Goal: Task Accomplishment & Management: Complete application form

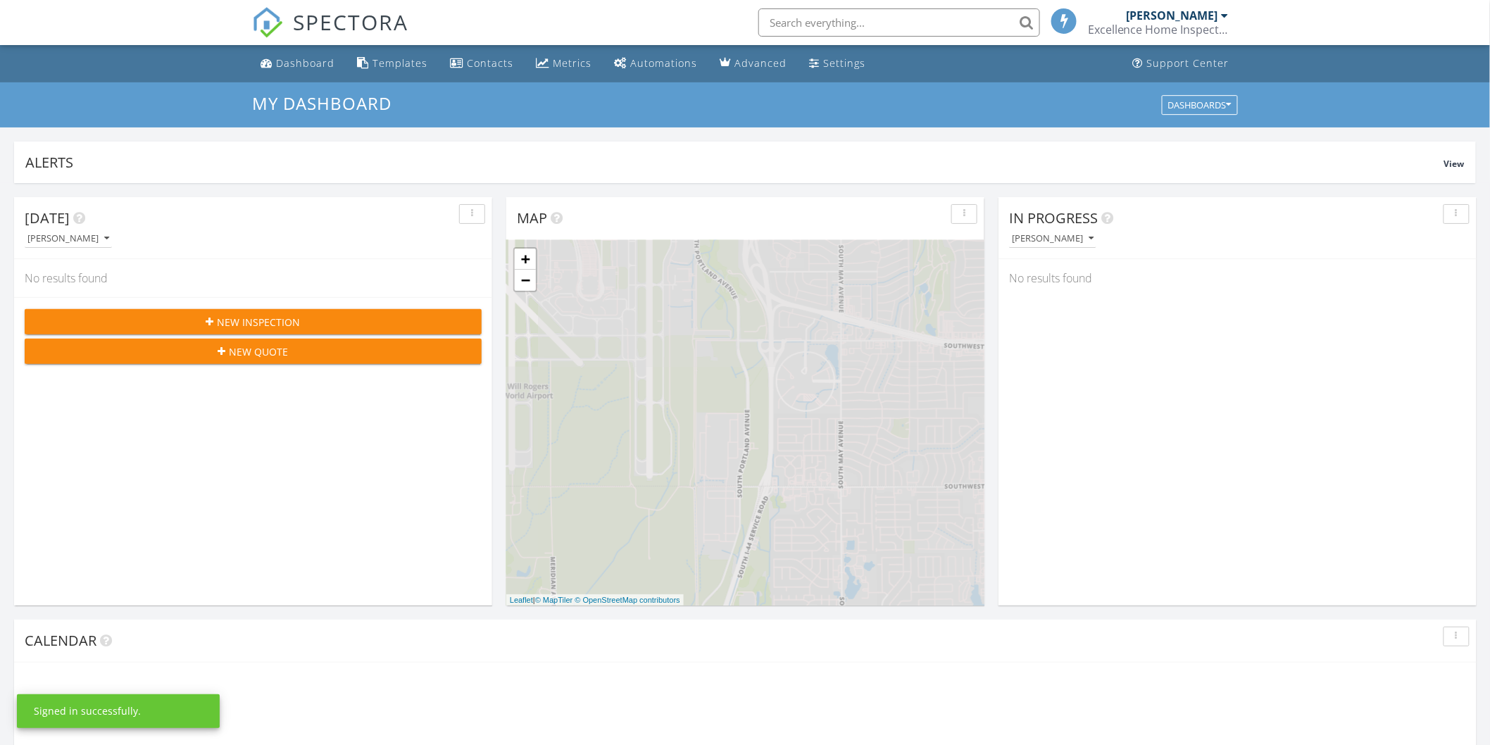
scroll to position [8, 8]
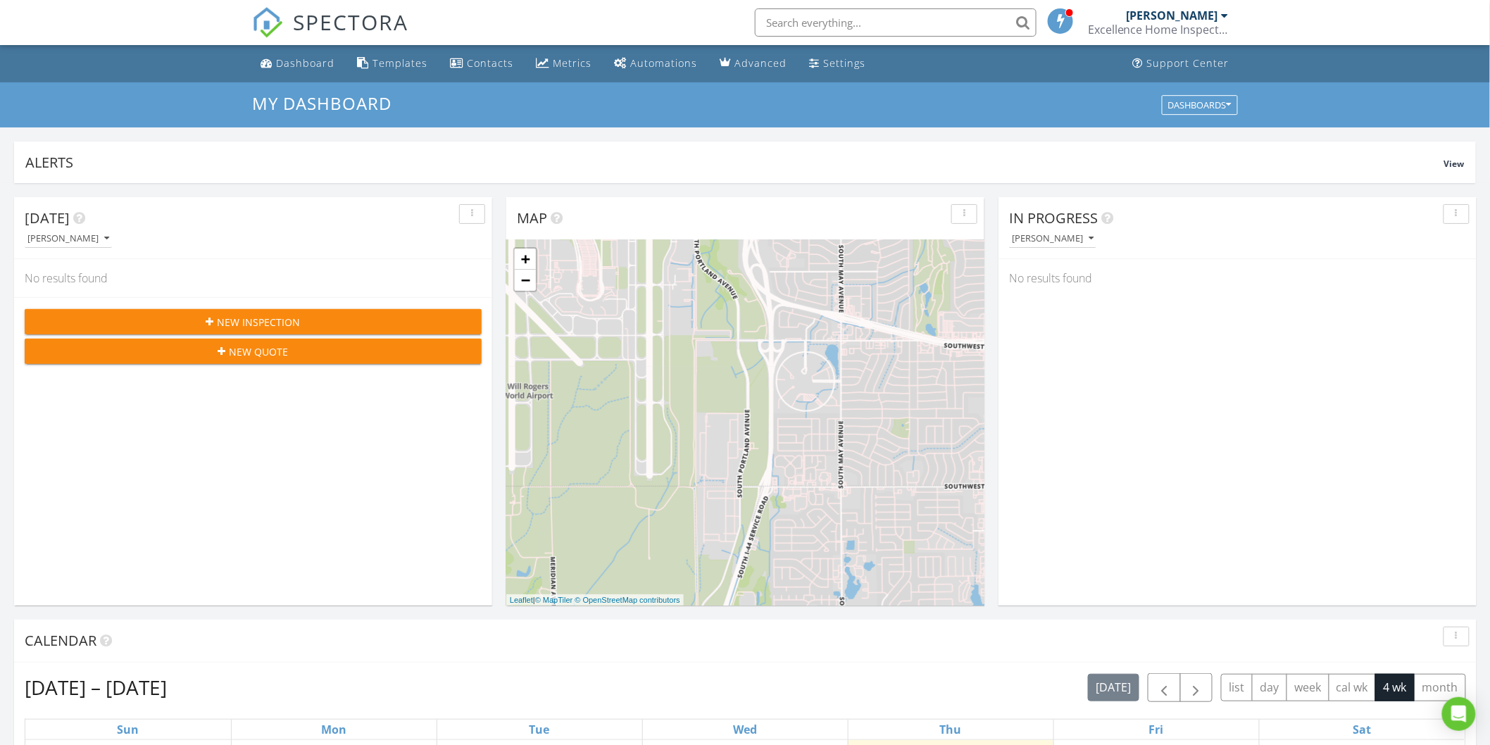
click at [278, 326] on span "New Inspection" at bounding box center [259, 322] width 83 height 15
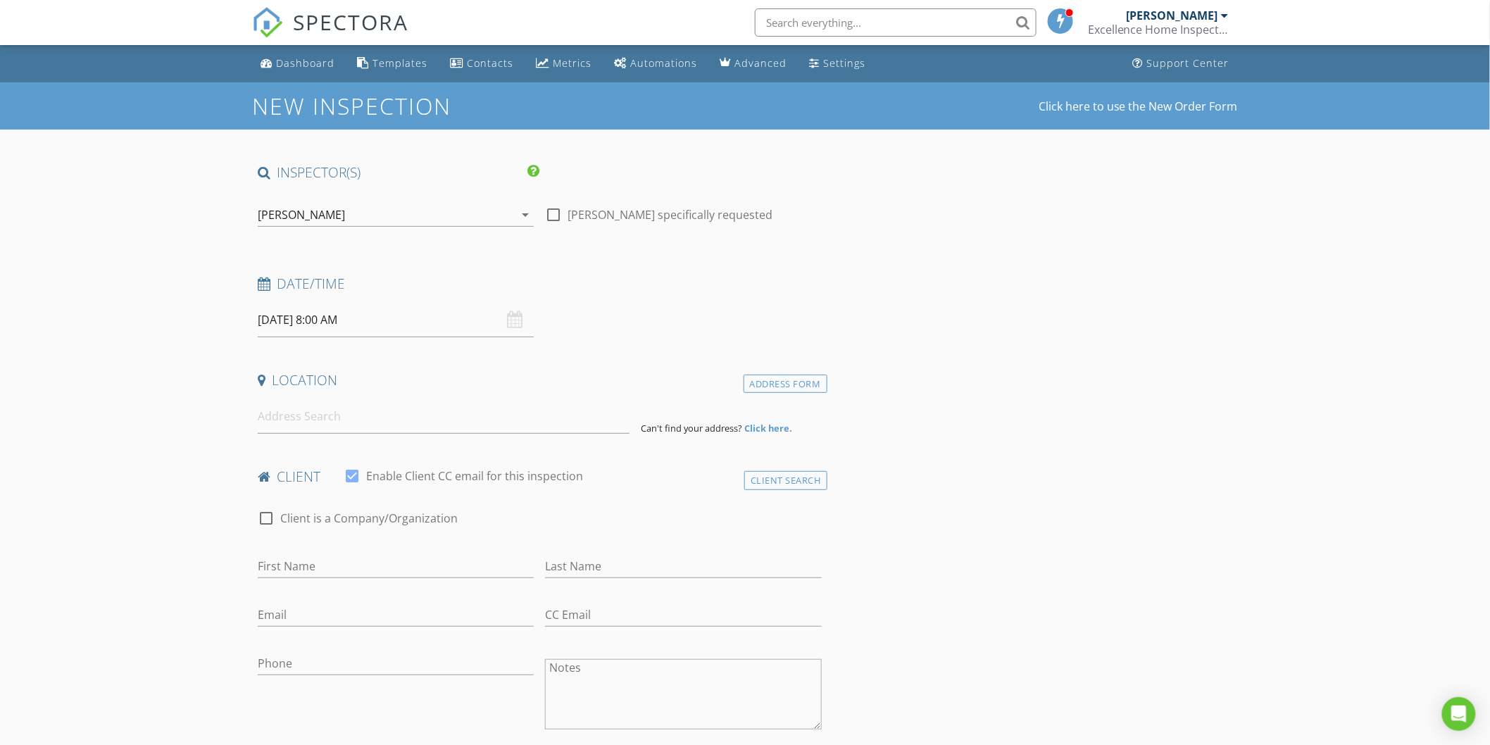
click at [512, 313] on div "08/29/2025 8:00 AM" at bounding box center [396, 320] width 276 height 34
click at [315, 317] on input "08/29/2025 8:00 AM" at bounding box center [396, 320] width 276 height 34
select select "8"
type input "09/04/2025 8:00 AM"
click at [555, 398] on div "Location" at bounding box center [539, 385] width 575 height 28
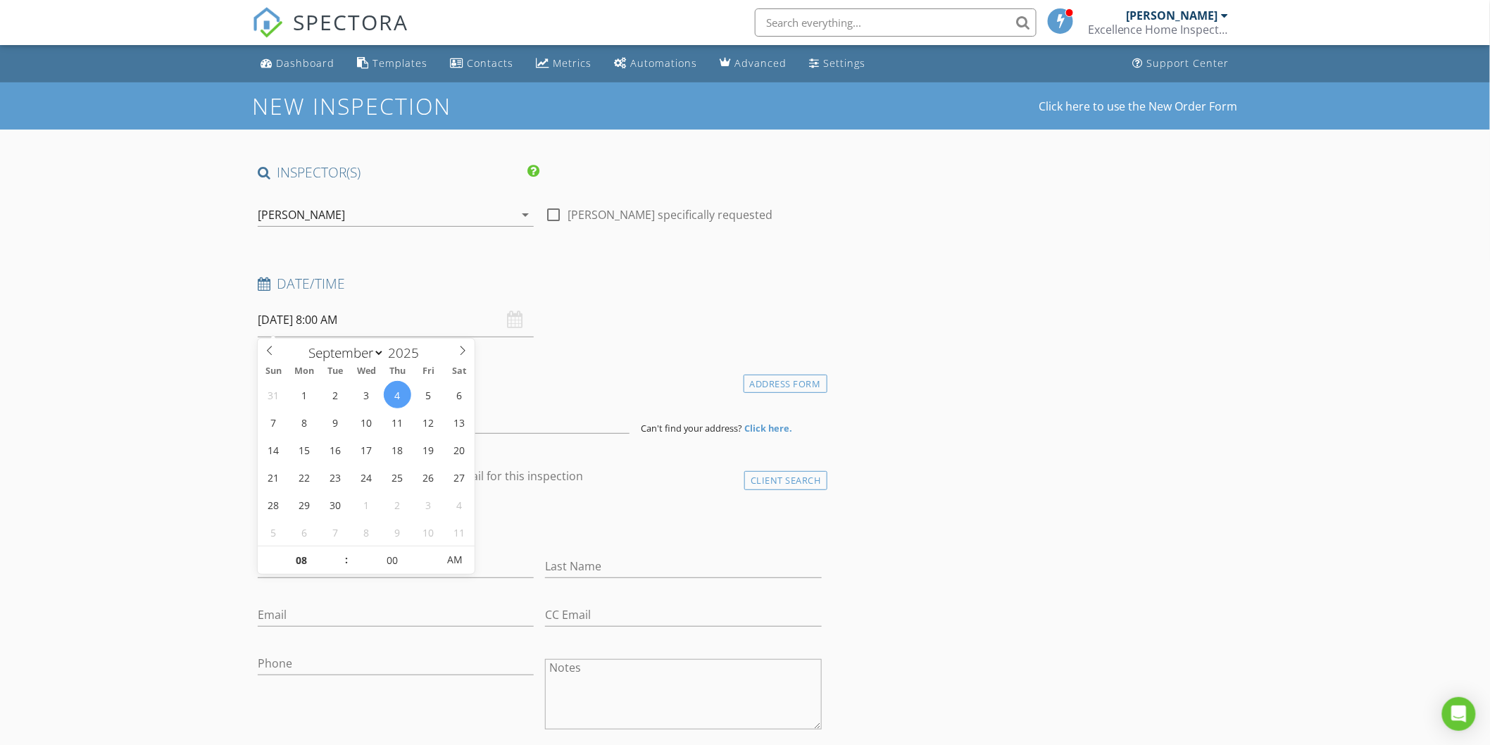
click at [431, 327] on input "09/04/2025 8:00 AM" at bounding box center [396, 320] width 276 height 34
click at [283, 557] on input "08" at bounding box center [301, 560] width 87 height 28
type input "10"
type input "[DATE] 10:00 AM"
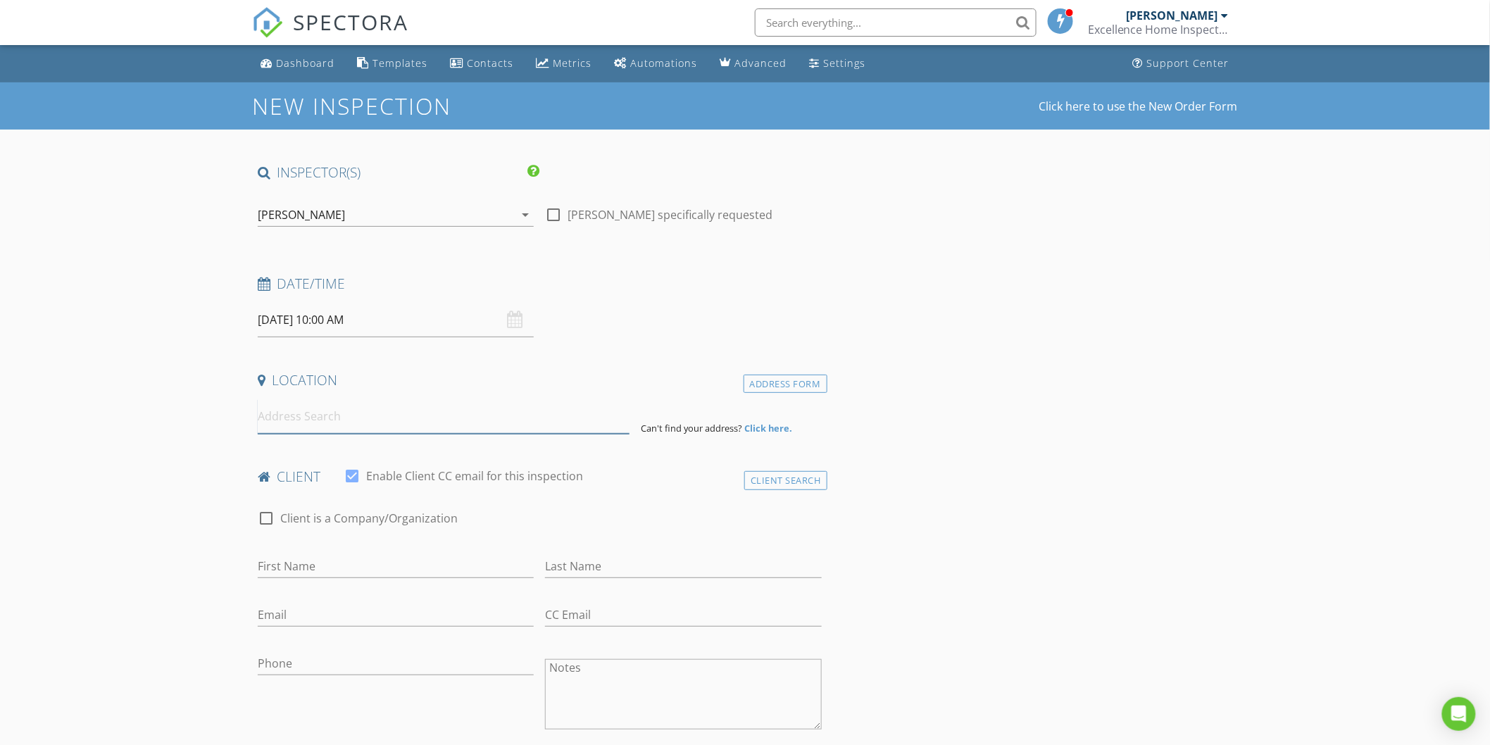
click at [336, 399] on input at bounding box center [444, 416] width 372 height 34
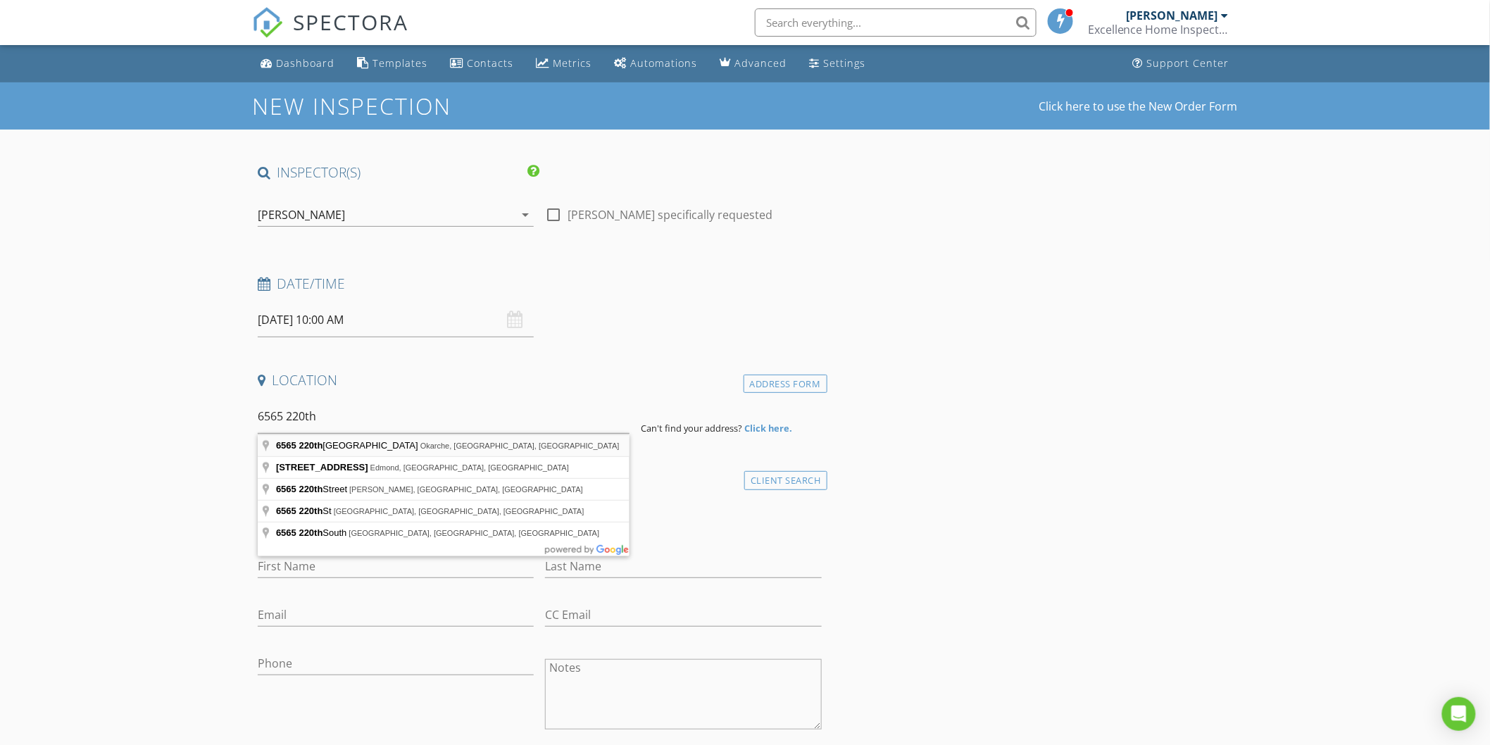
type input "6565 220th Street Northwest, Okarche, OK, USA"
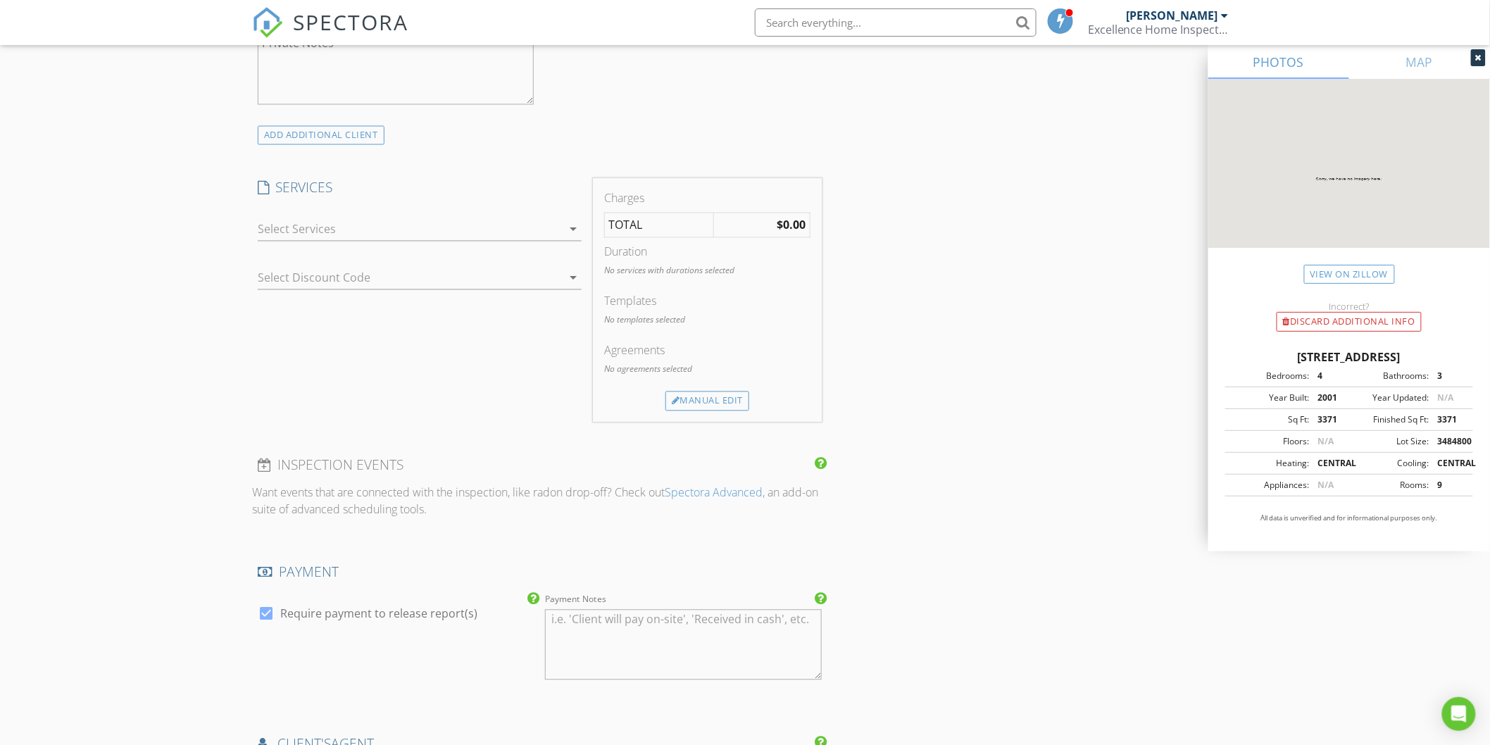
scroll to position [1038, 0]
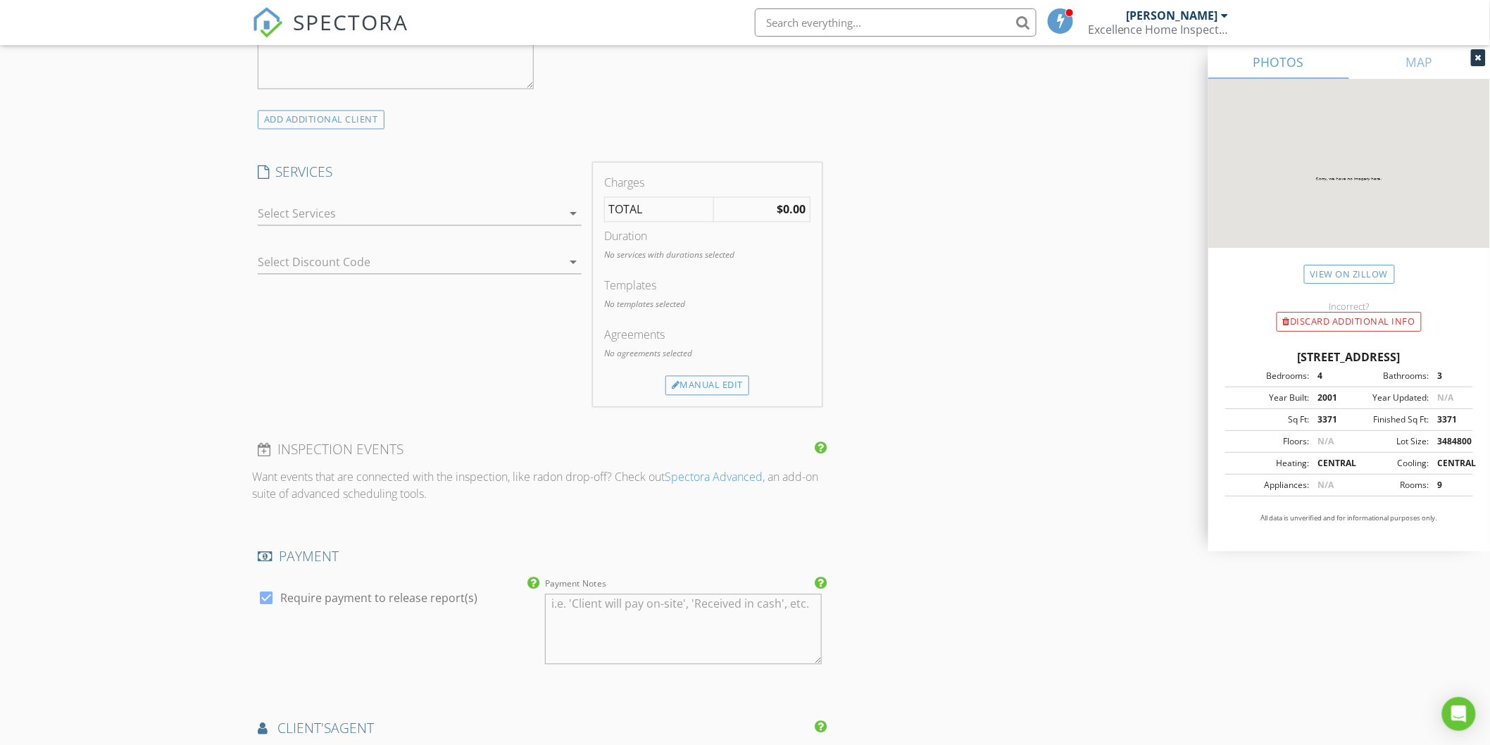
click at [543, 209] on div at bounding box center [410, 214] width 304 height 23
click at [505, 224] on div "Residential Inspection" at bounding box center [435, 220] width 270 height 28
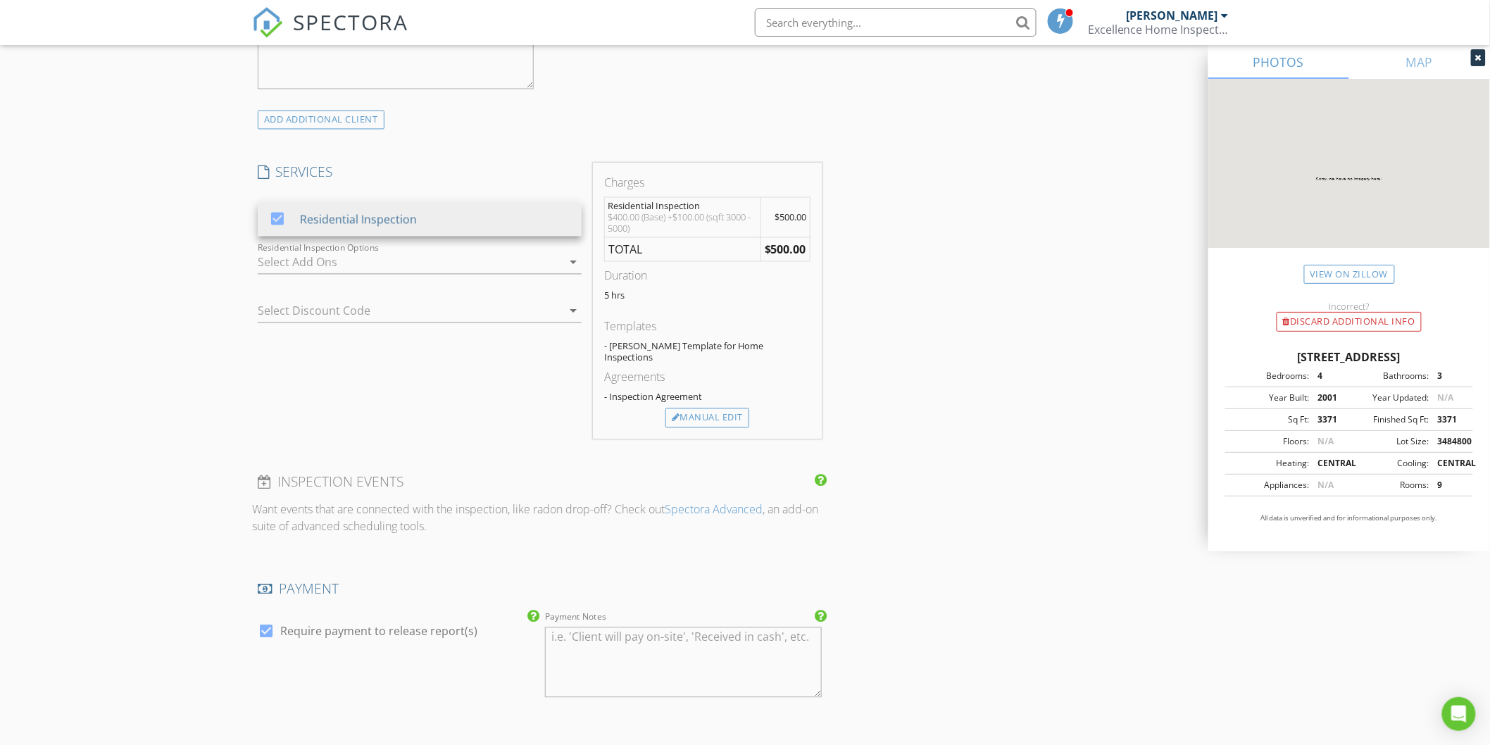
click at [459, 264] on div at bounding box center [410, 262] width 304 height 23
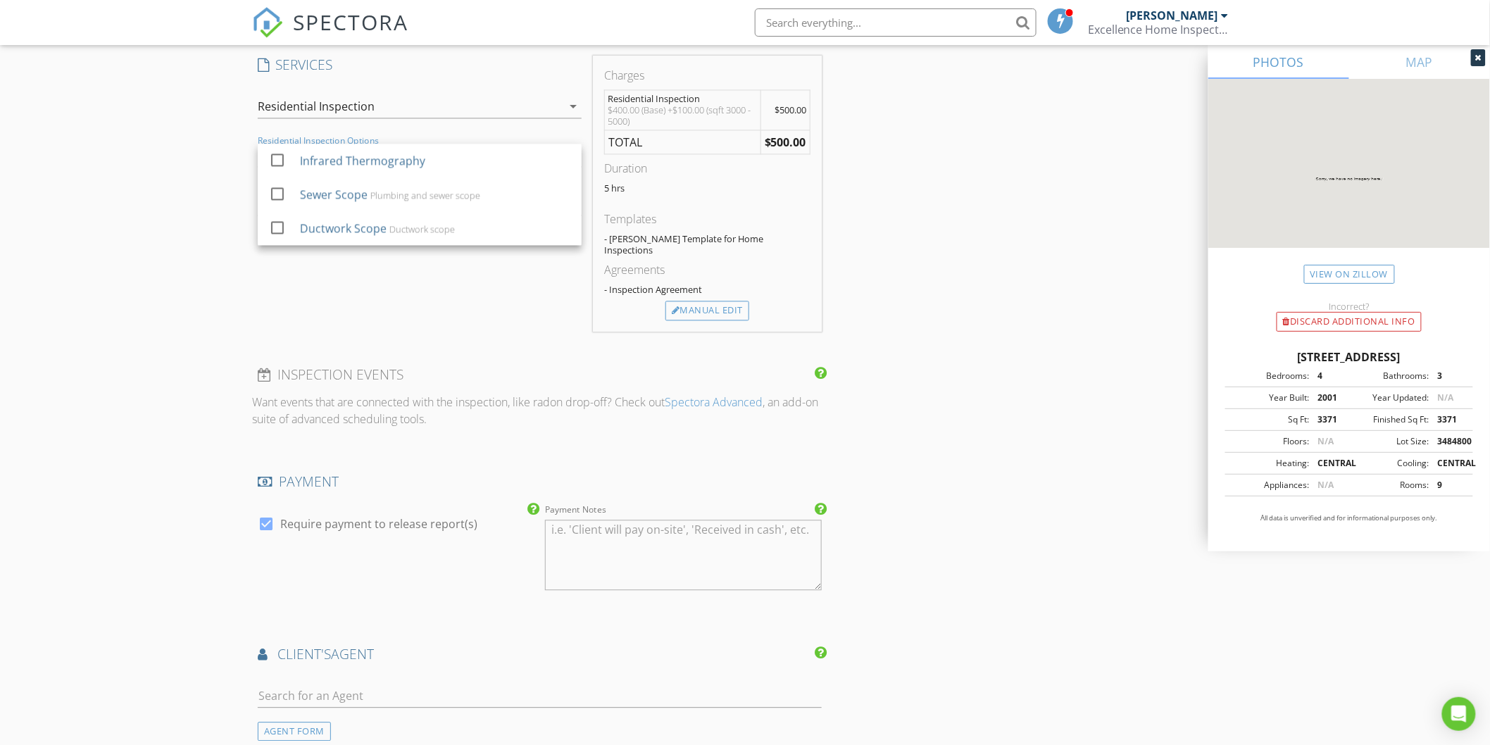
scroll to position [1147, 0]
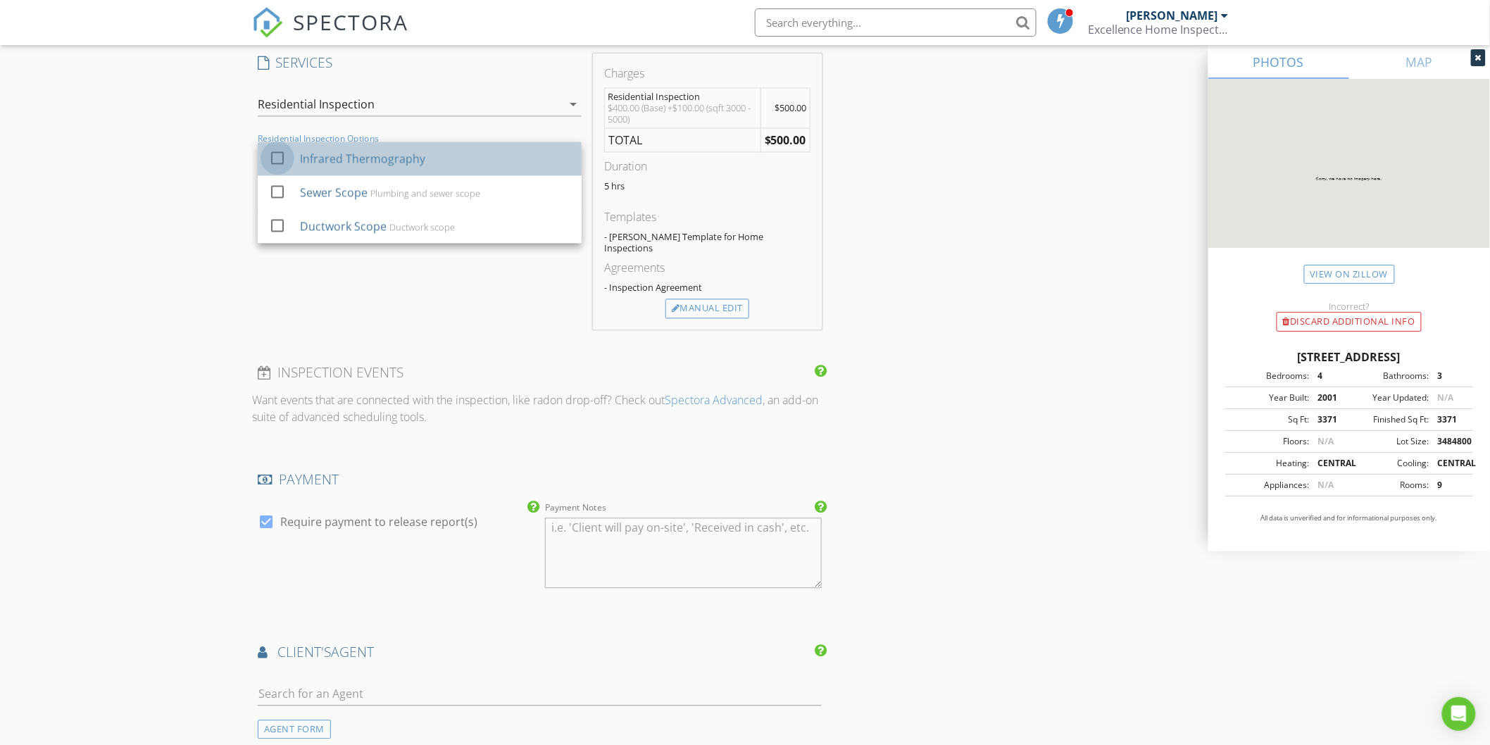
click at [270, 157] on div at bounding box center [277, 158] width 24 height 24
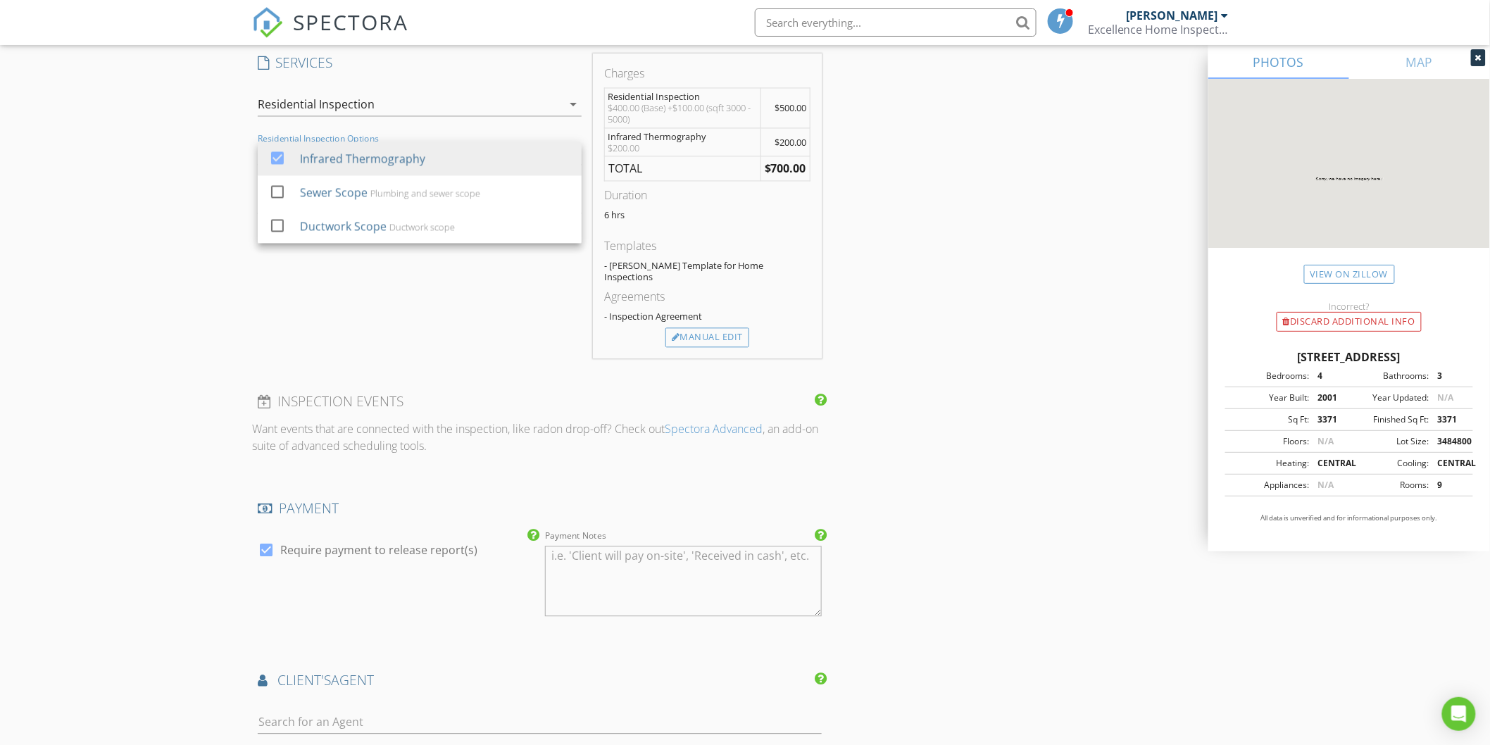
click at [130, 173] on div "New Inspection Click here to use the New Order Form INSPECTOR(S) check_box Matt…" at bounding box center [745, 177] width 1490 height 2484
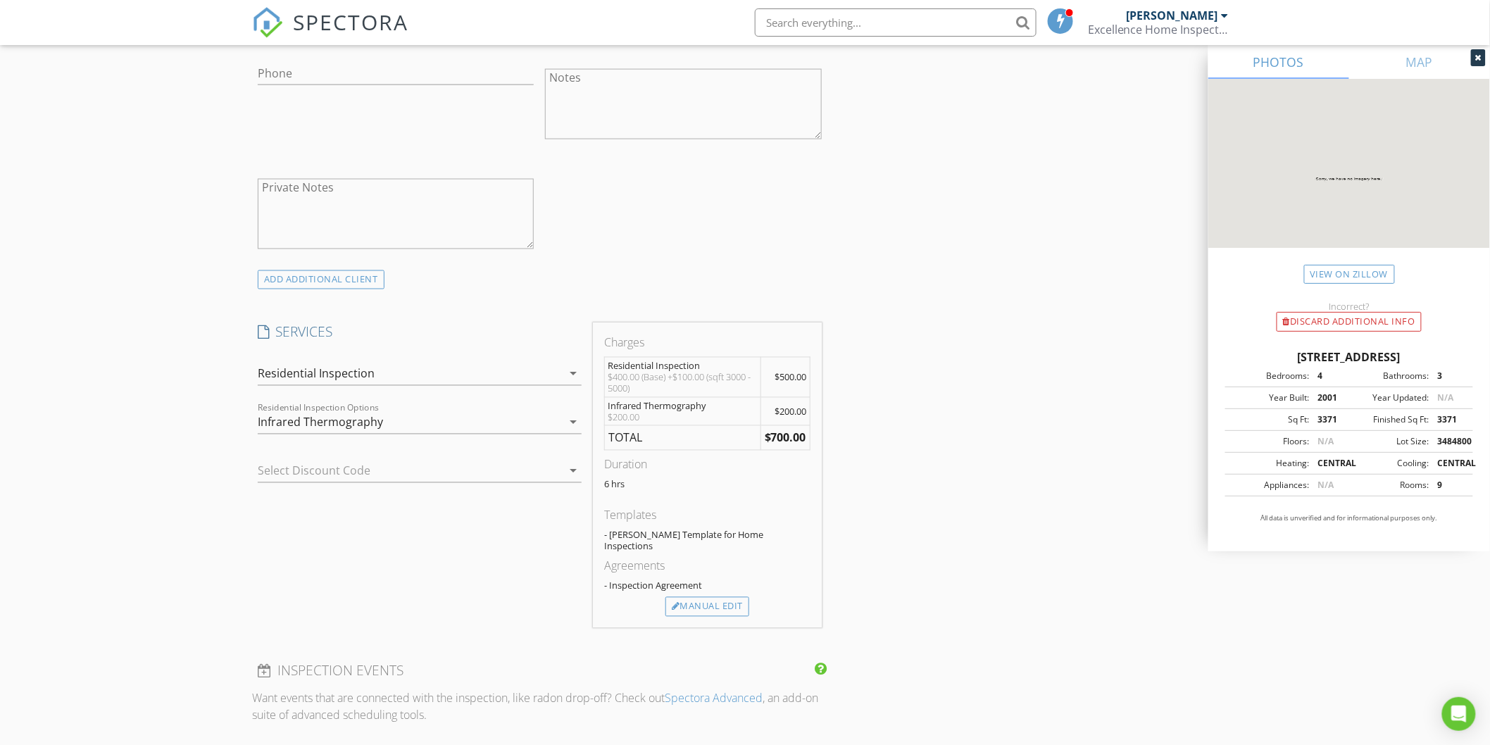
scroll to position [864, 0]
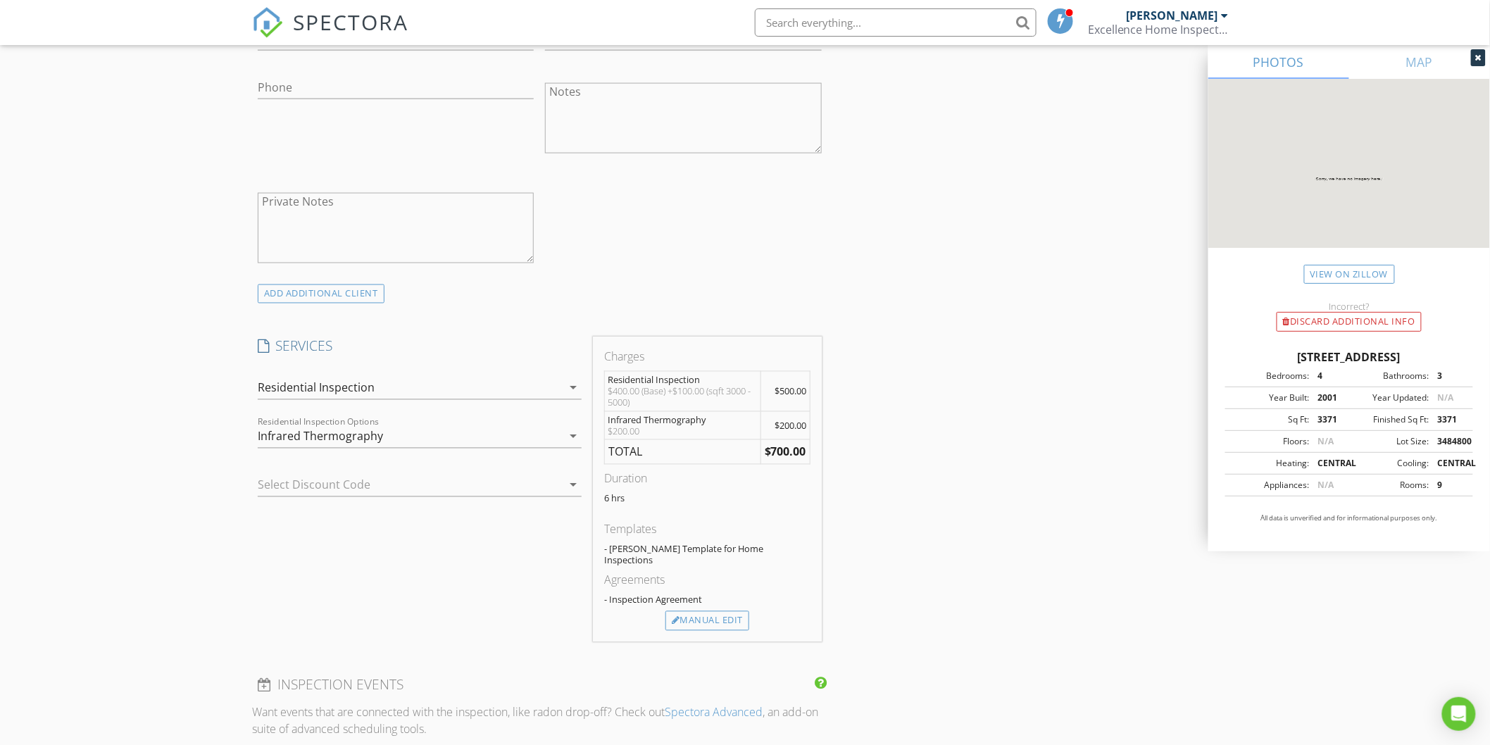
click at [1012, 377] on div "INSPECTOR(S) check_box Matthew Elliott PRIMARY Matthew Elliott arrow_drop_down …" at bounding box center [745, 484] width 986 height 2369
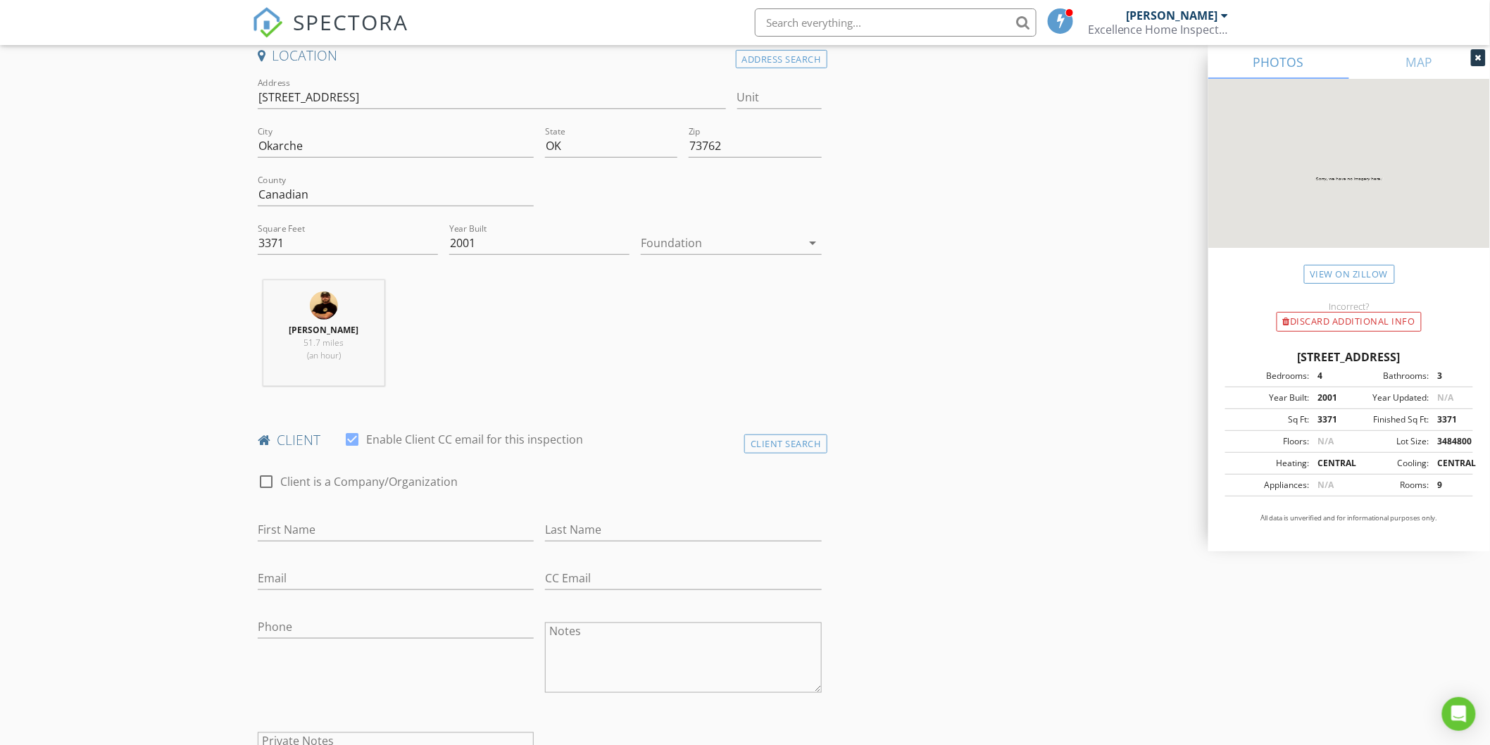
scroll to position [331, 0]
click at [332, 523] on input "First Name" at bounding box center [396, 523] width 276 height 23
click at [325, 470] on label "Client is a Company/Organization" at bounding box center [368, 475] width 177 height 14
checkbox input "true"
click at [407, 505] on div "Company/Organization" at bounding box center [540, 526] width 564 height 46
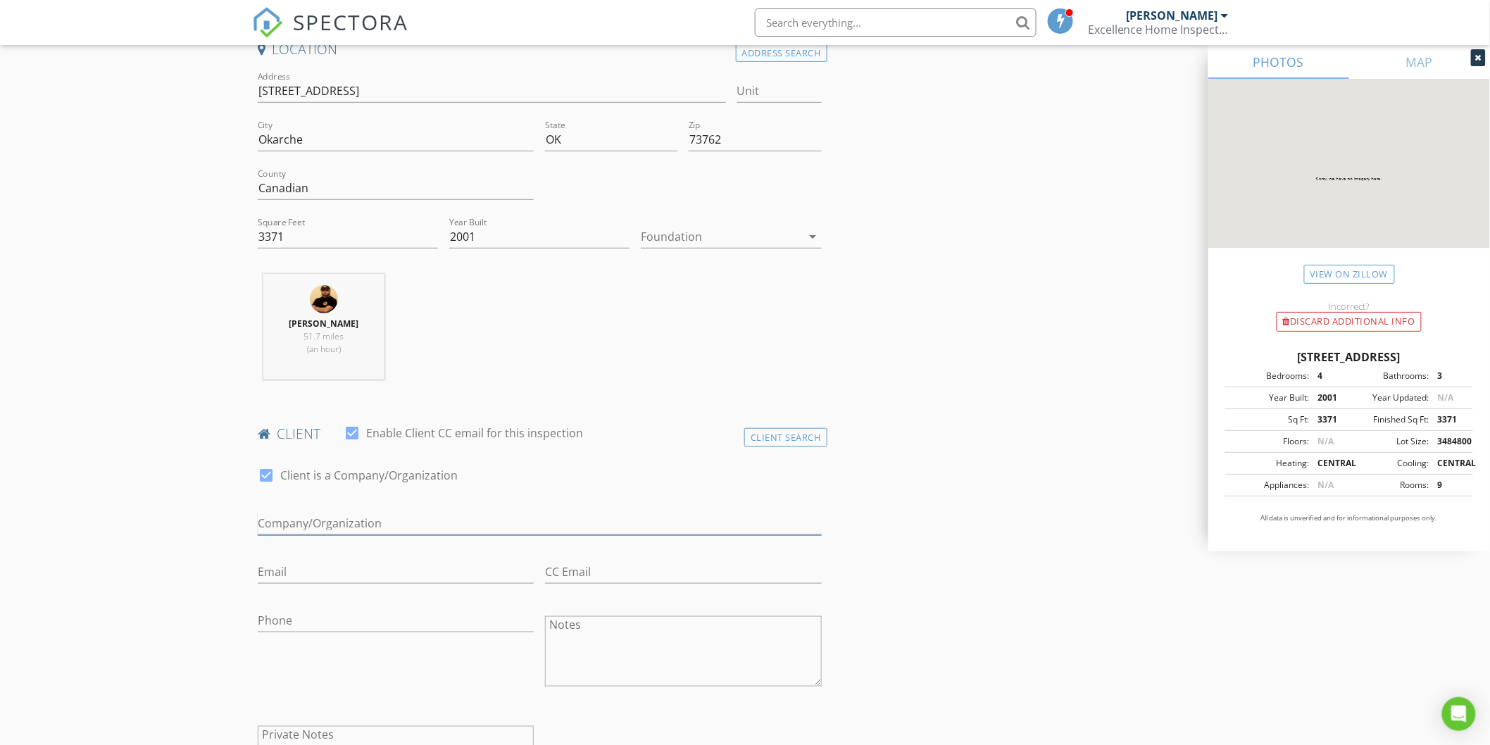
click at [390, 512] on input "Enable Client CC email for this inspection" at bounding box center [540, 523] width 564 height 23
type input "3-D Conservation Group"
click at [292, 563] on input "Email" at bounding box center [396, 571] width 276 height 23
click at [359, 625] on input "Phone" at bounding box center [396, 620] width 276 height 23
type input "[PHONE_NUMBER]"
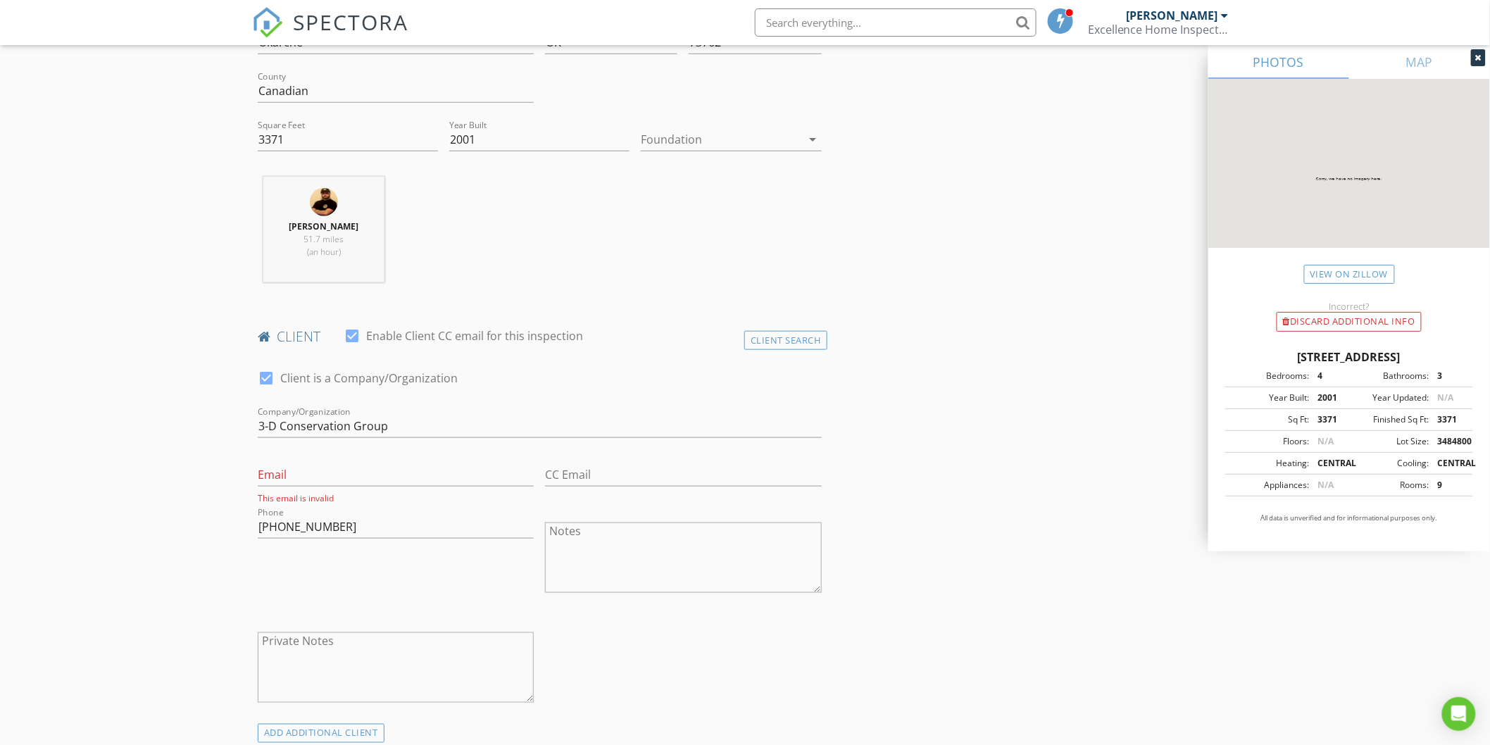
scroll to position [434, 0]
click at [303, 477] on input "Email" at bounding box center [396, 468] width 276 height 23
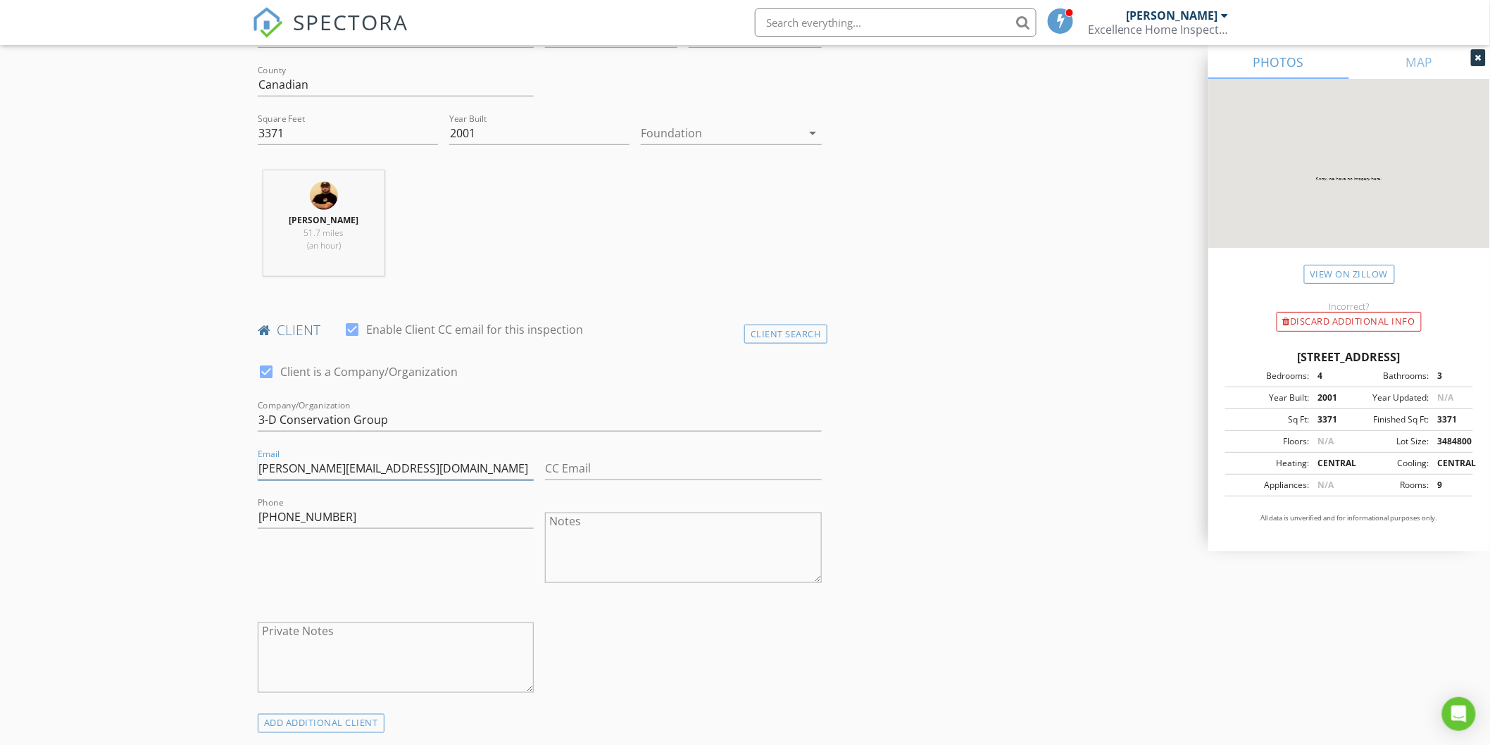
type input "[PERSON_NAME][EMAIL_ADDRESS][DOMAIN_NAME]"
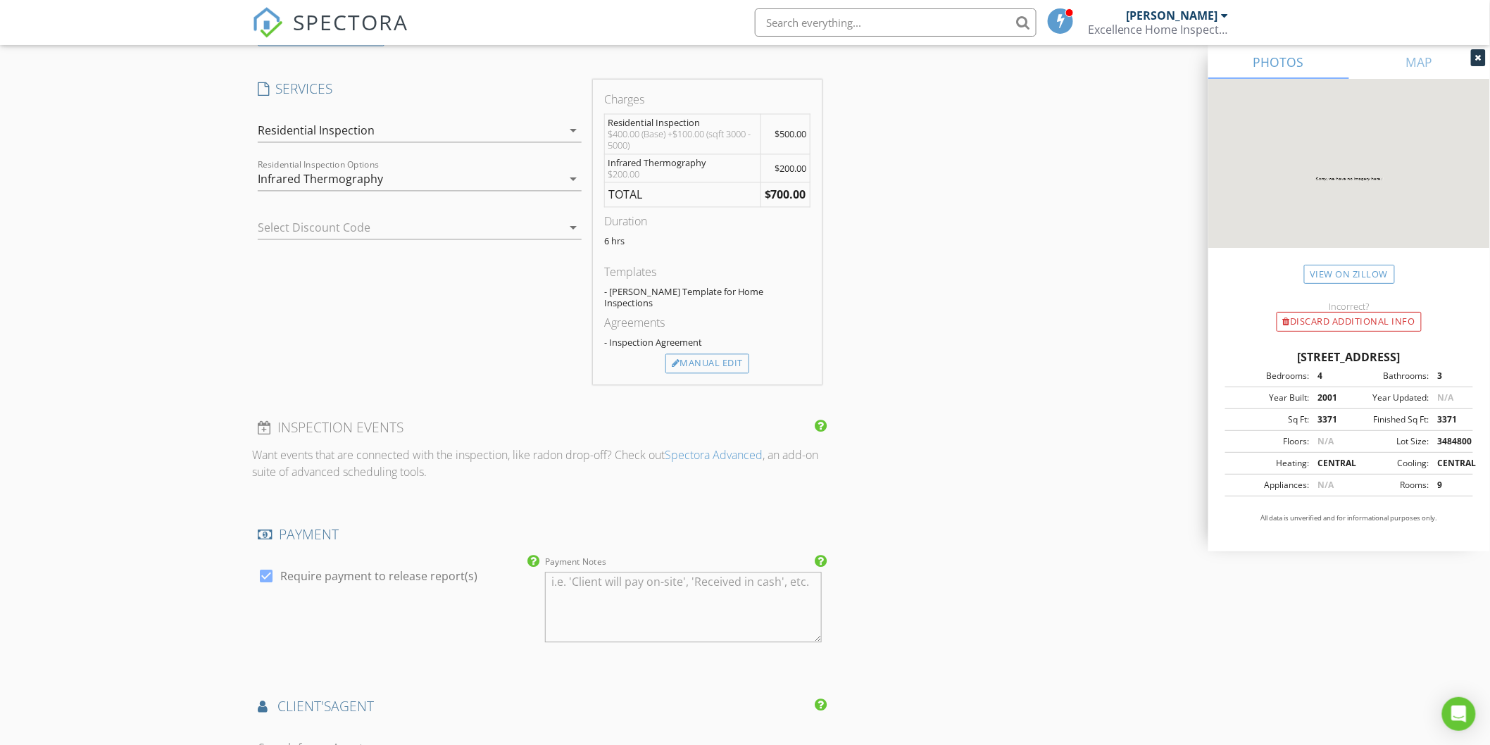
scroll to position [1130, 0]
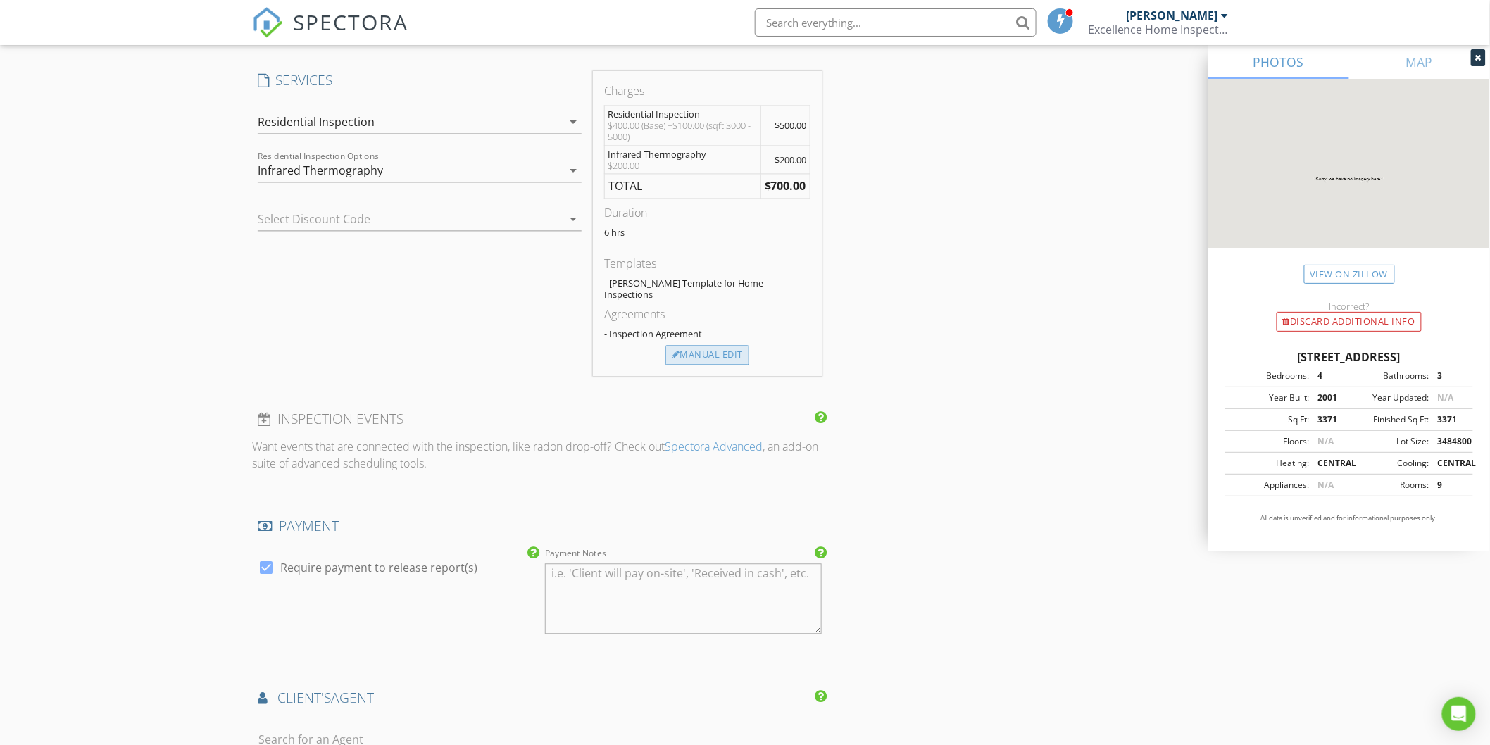
click at [722, 345] on div "Manual Edit" at bounding box center [707, 355] width 84 height 20
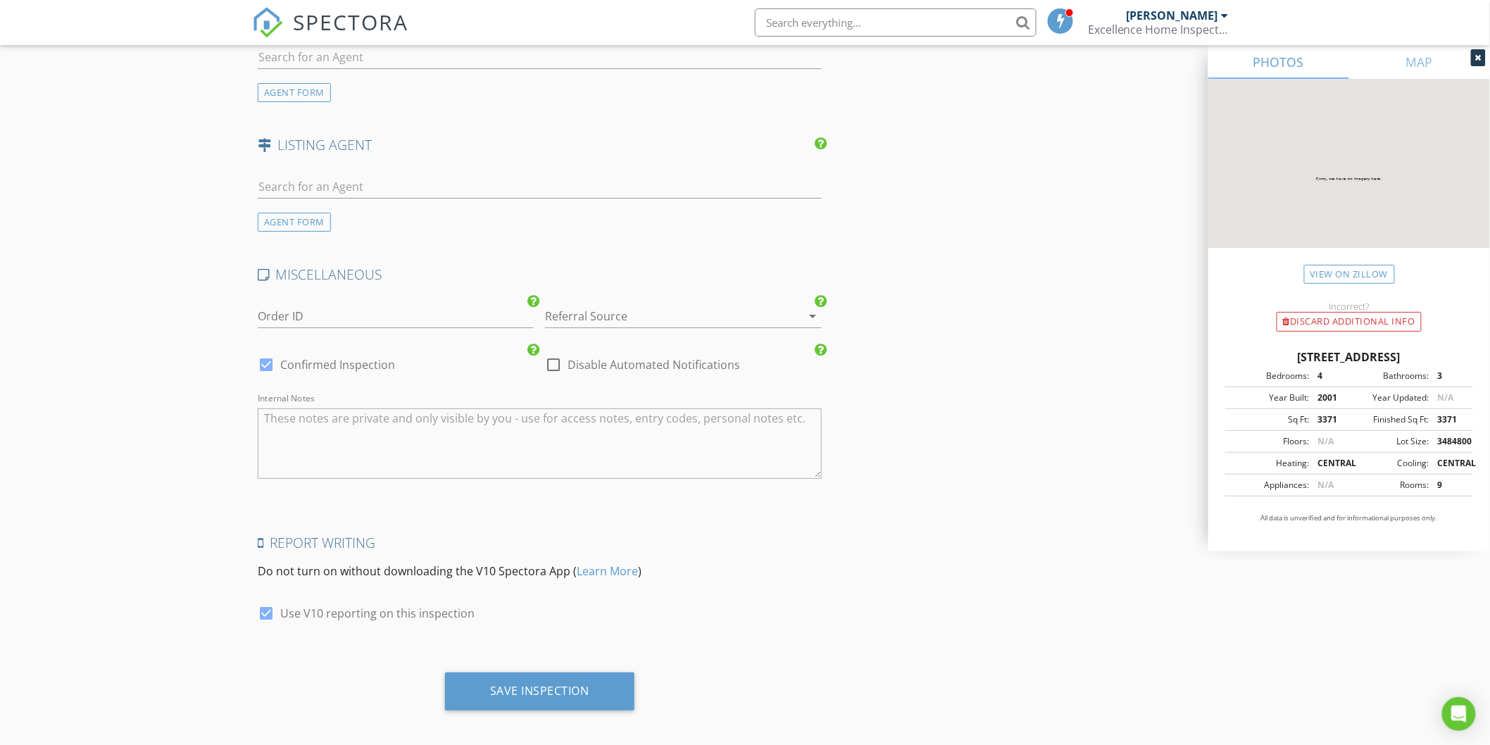
scroll to position [2120, 0]
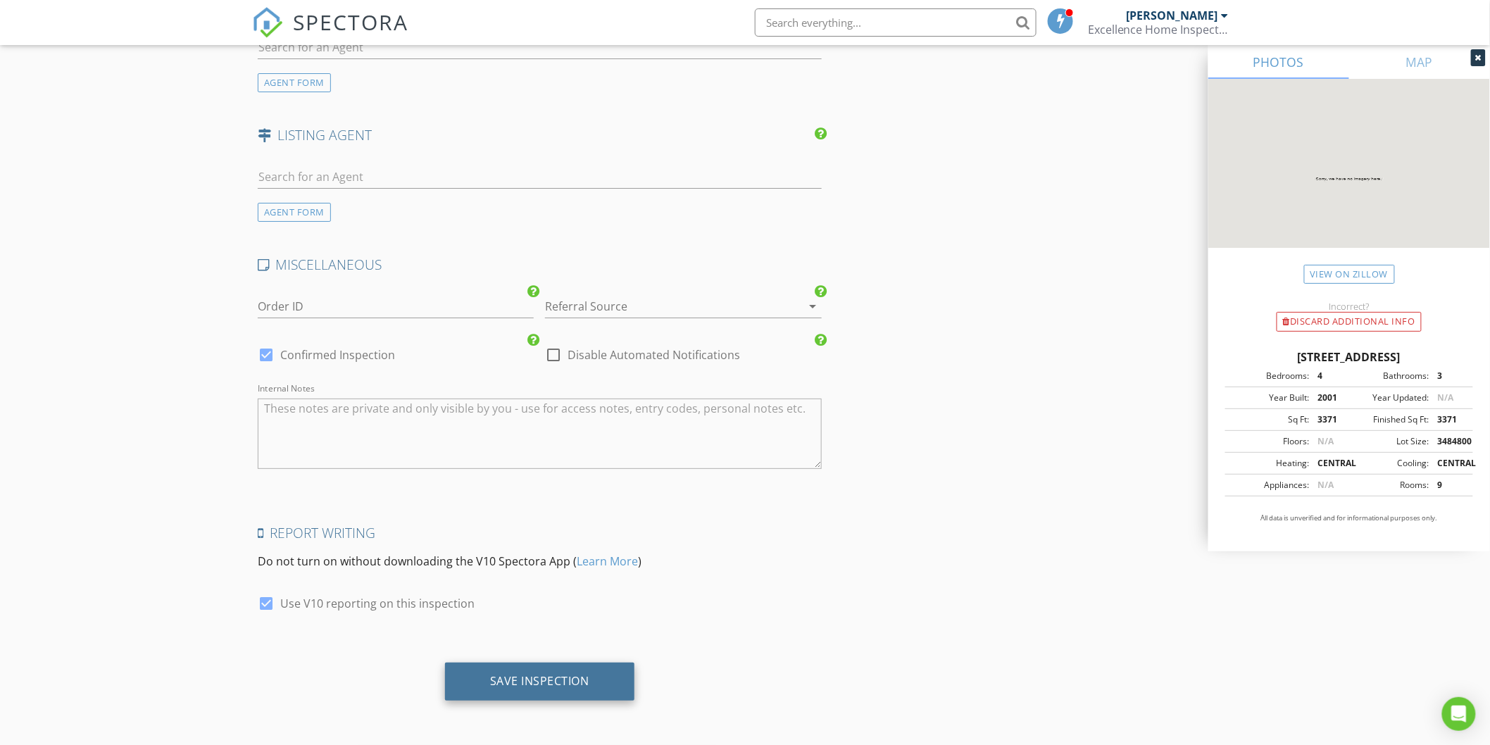
click at [608, 680] on div "Save Inspection" at bounding box center [539, 681] width 189 height 38
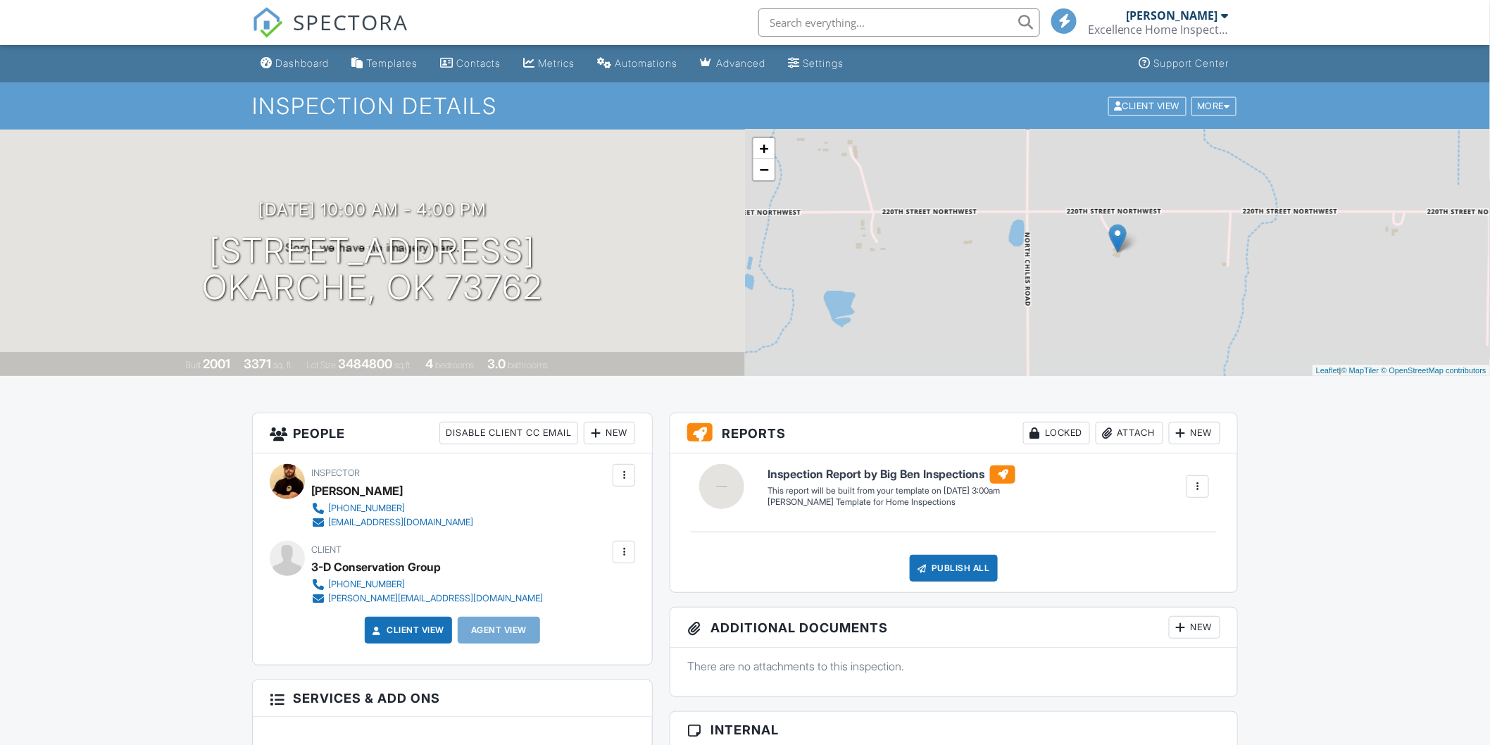
click at [630, 551] on div at bounding box center [624, 552] width 14 height 14
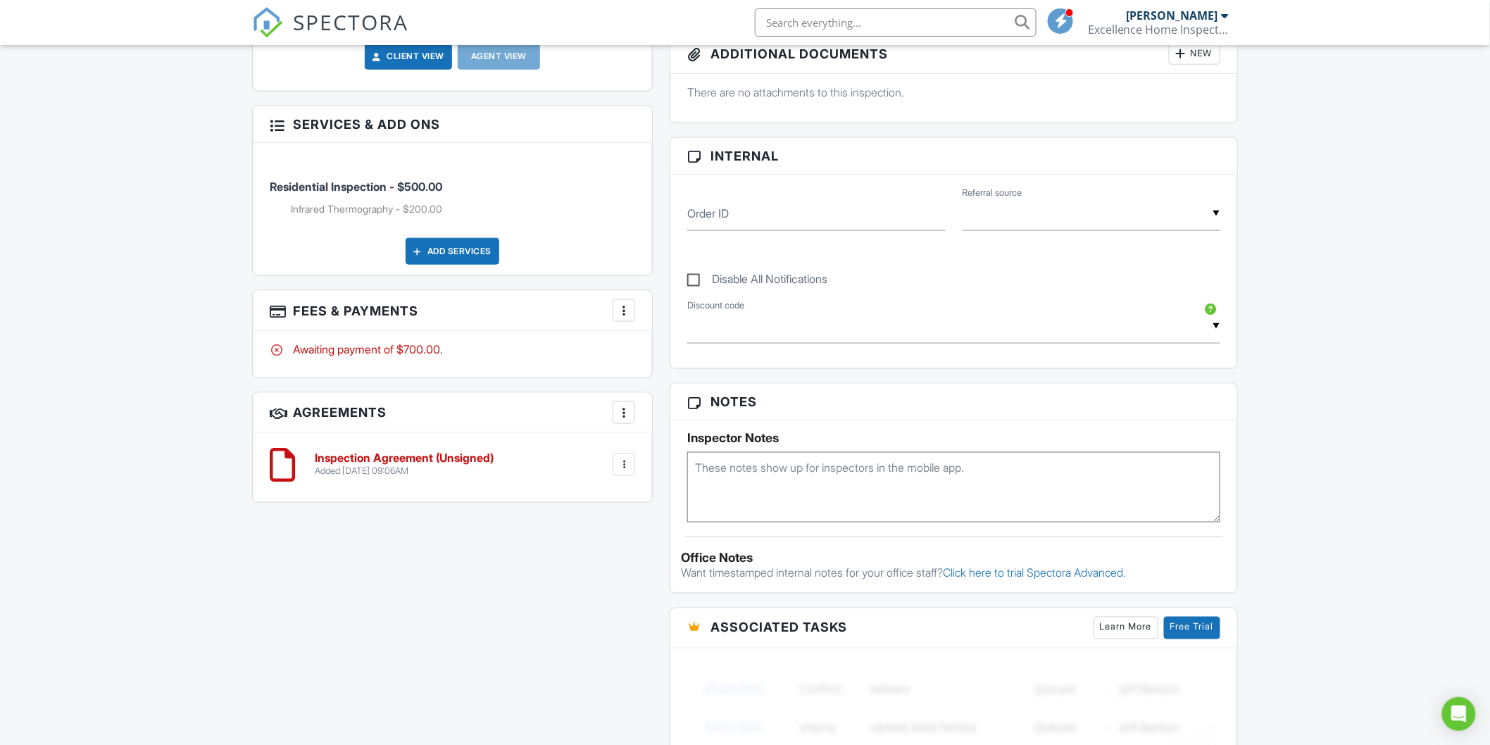
scroll to position [574, 0]
click at [489, 510] on div "People Disable Client CC Email New Client Client's Agent Listing Agent Add Anot…" at bounding box center [452, 176] width 417 height 677
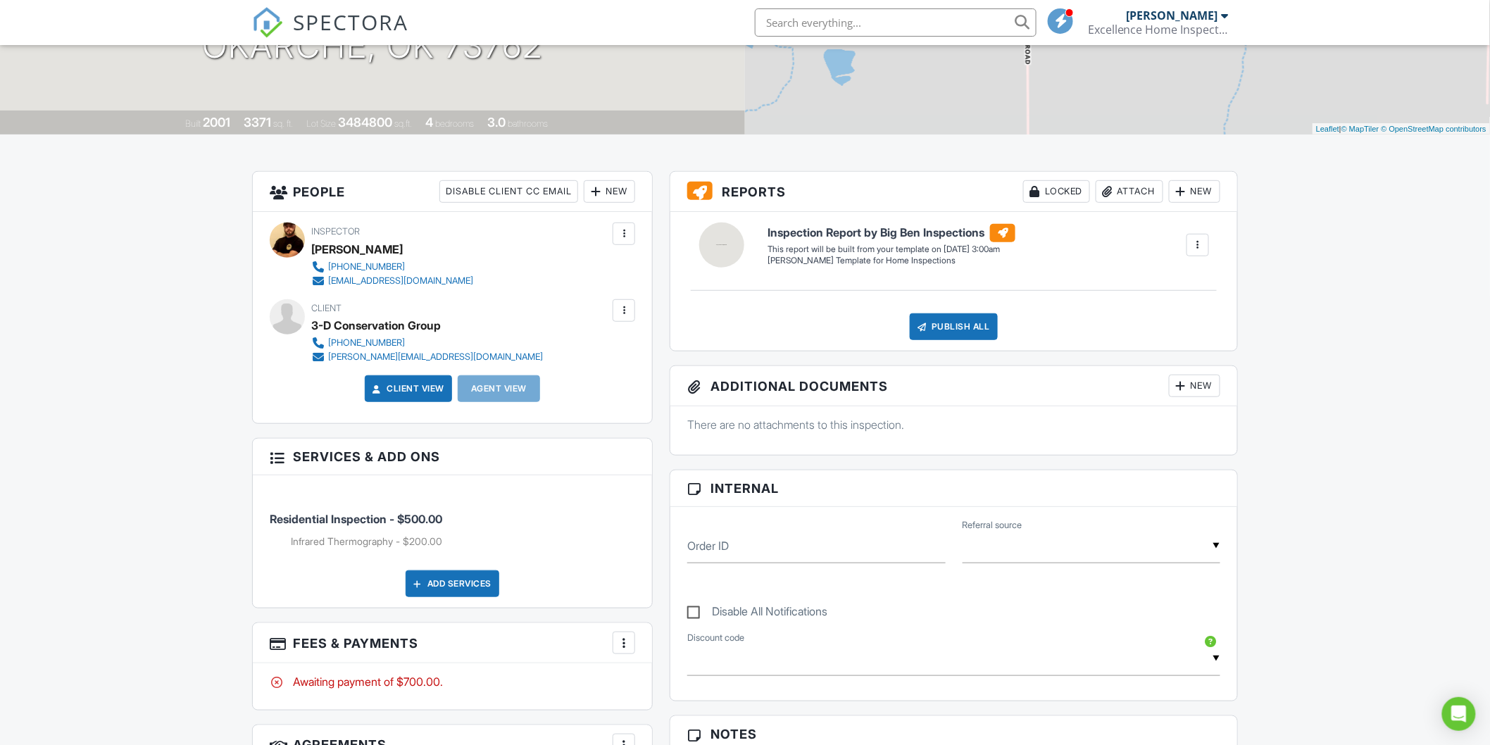
scroll to position [241, 0]
